Goal: Task Accomplishment & Management: Manage account settings

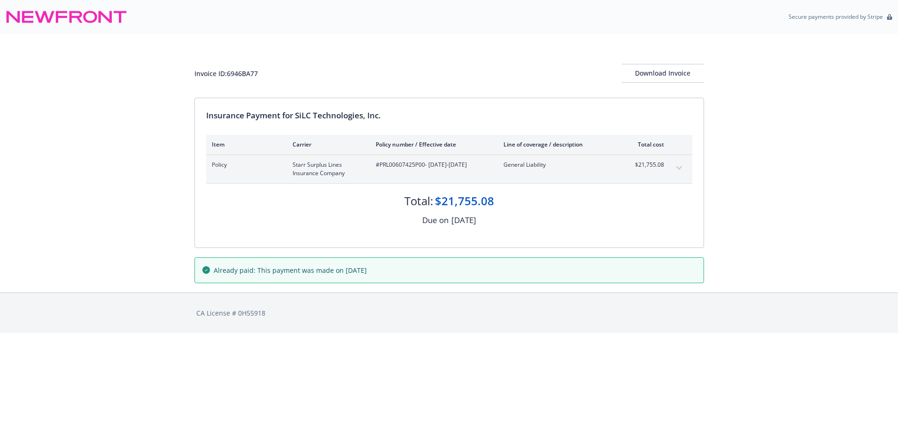
click at [79, 15] on icon at bounding box center [76, 17] width 13 height 12
click at [310, 167] on span "Starr Surplus Lines Insurance Company" at bounding box center [327, 169] width 68 height 17
click at [309, 167] on span "Starr Surplus Lines Insurance Company" at bounding box center [327, 169] width 68 height 17
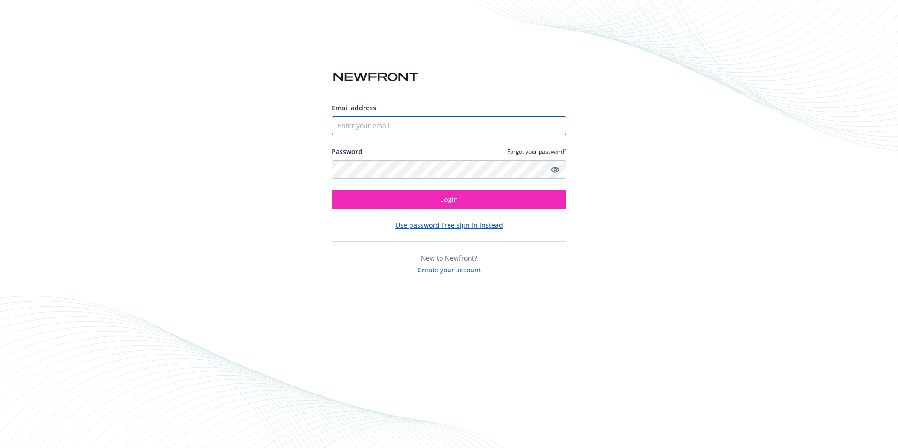
click at [360, 130] on input "Email address" at bounding box center [449, 125] width 235 height 19
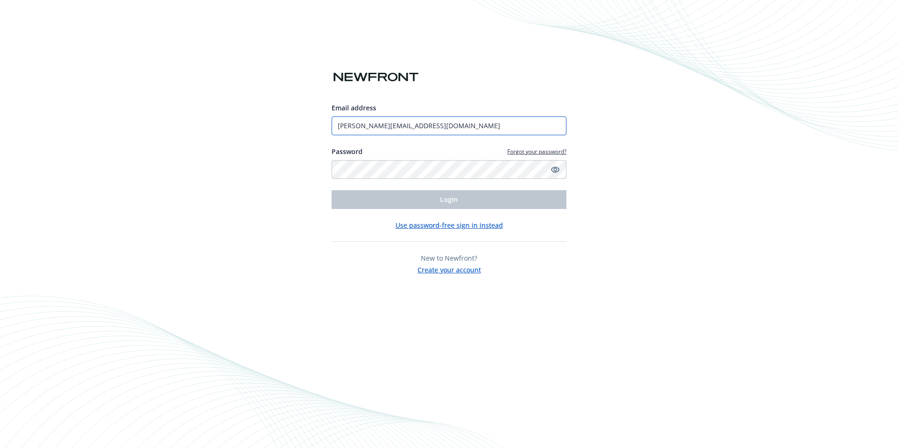
type input "kellie@silc.com"
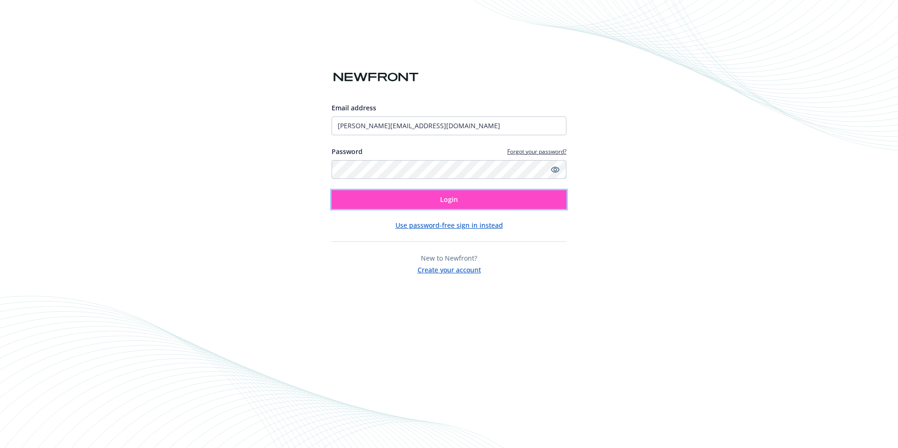
click at [401, 191] on button "Login" at bounding box center [449, 199] width 235 height 19
